Goal: Find specific page/section: Find specific page/section

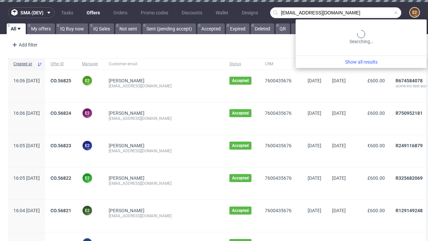
type input "[EMAIL_ADDRESS][DOMAIN_NAME]"
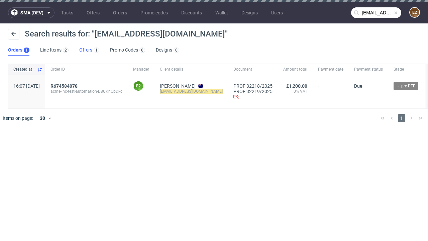
click at [89, 50] on link "Offers 1" at bounding box center [89, 50] width 20 height 11
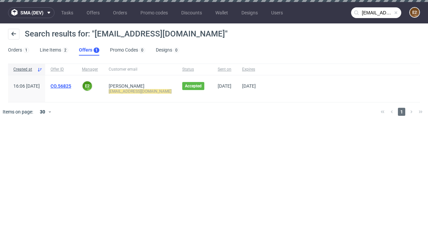
click at [71, 86] on link "CO.56825" at bounding box center [60, 85] width 21 height 5
